Goal: Task Accomplishment & Management: Manage account settings

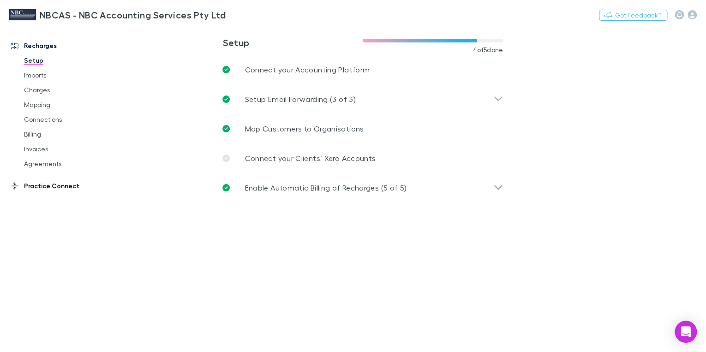
click at [45, 185] on link "Practice Connect" at bounding box center [61, 186] width 118 height 15
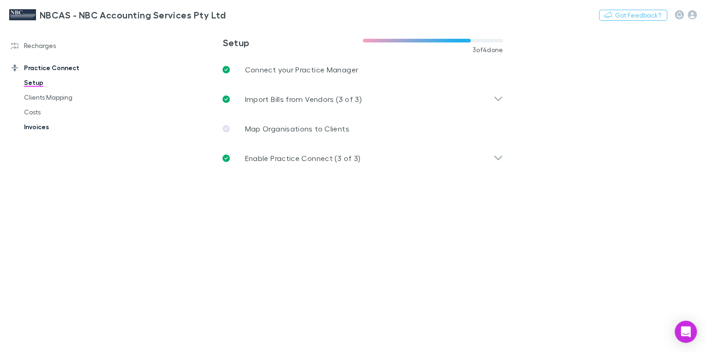
click at [36, 129] on link "Invoices" at bounding box center [67, 127] width 105 height 15
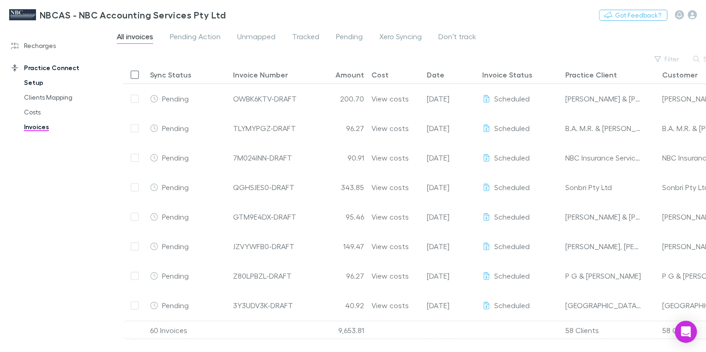
click at [36, 85] on link "Setup" at bounding box center [67, 82] width 105 height 15
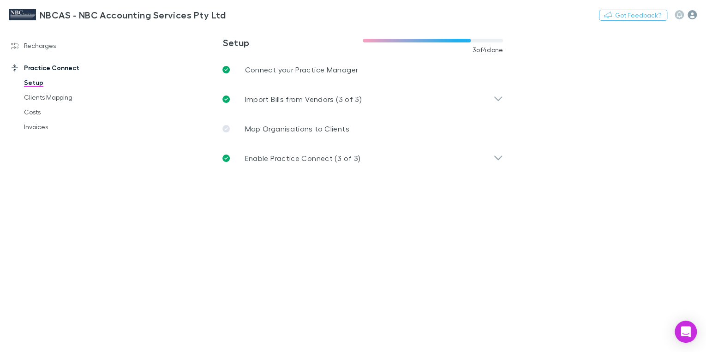
click at [688, 14] on icon "button" at bounding box center [692, 14] width 9 height 9
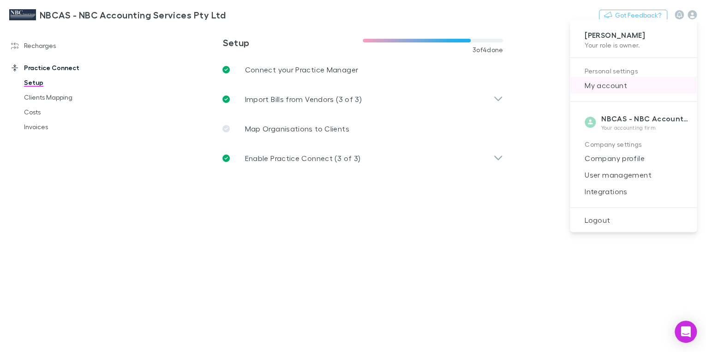
click at [601, 89] on span "My account" at bounding box center [633, 85] width 112 height 11
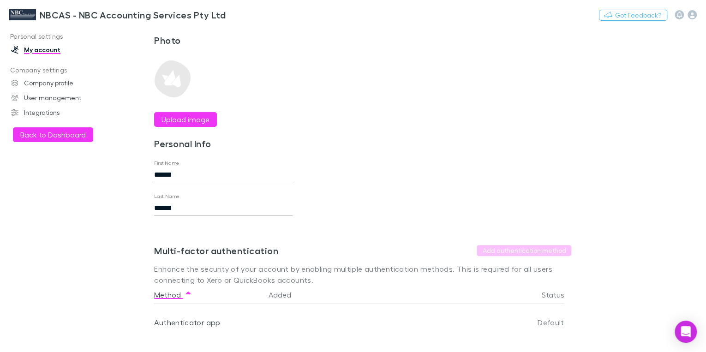
scroll to position [40, 0]
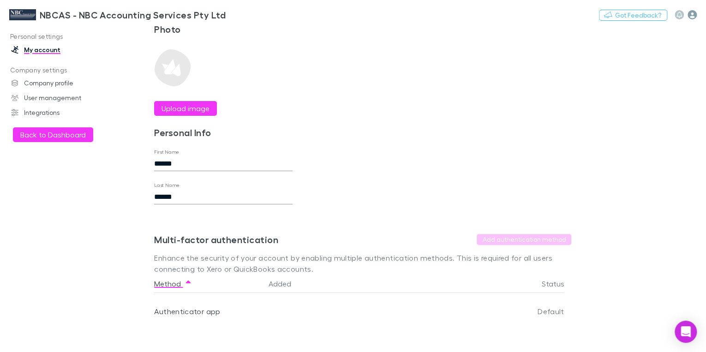
click at [689, 15] on icon "button" at bounding box center [692, 14] width 9 height 9
